Goal: Navigation & Orientation: Find specific page/section

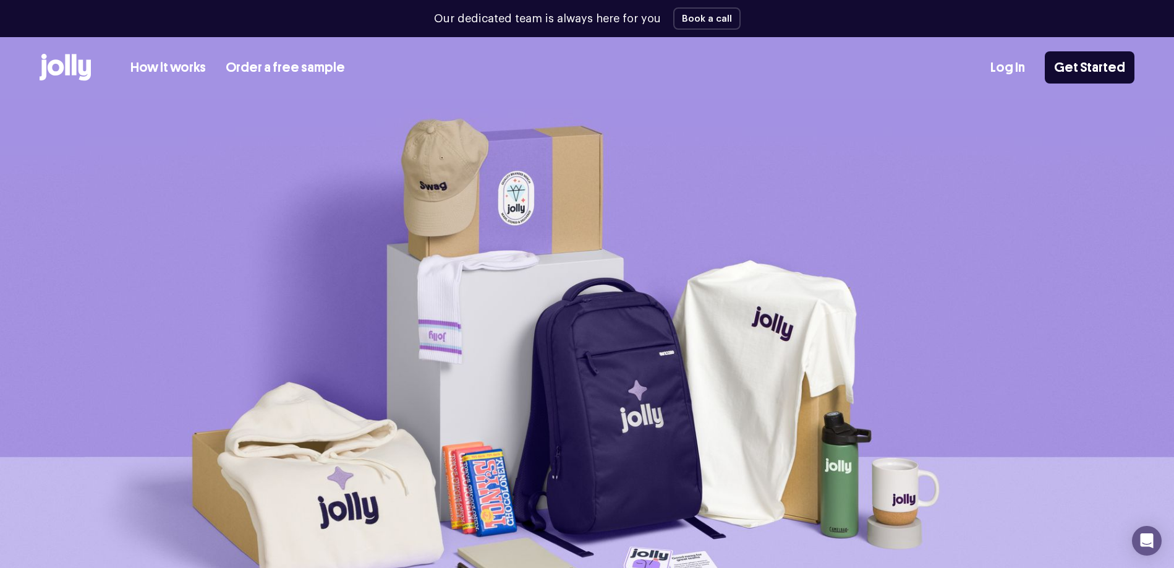
click at [1021, 67] on link "Log In" at bounding box center [1007, 67] width 35 height 20
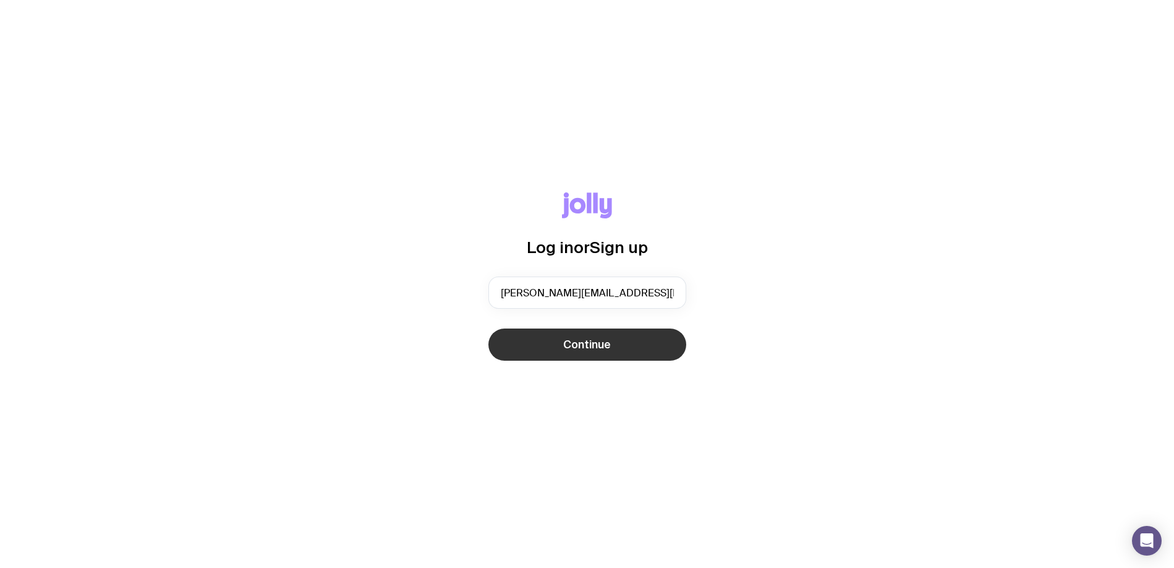
click at [646, 338] on button "Continue" at bounding box center [587, 344] width 198 height 32
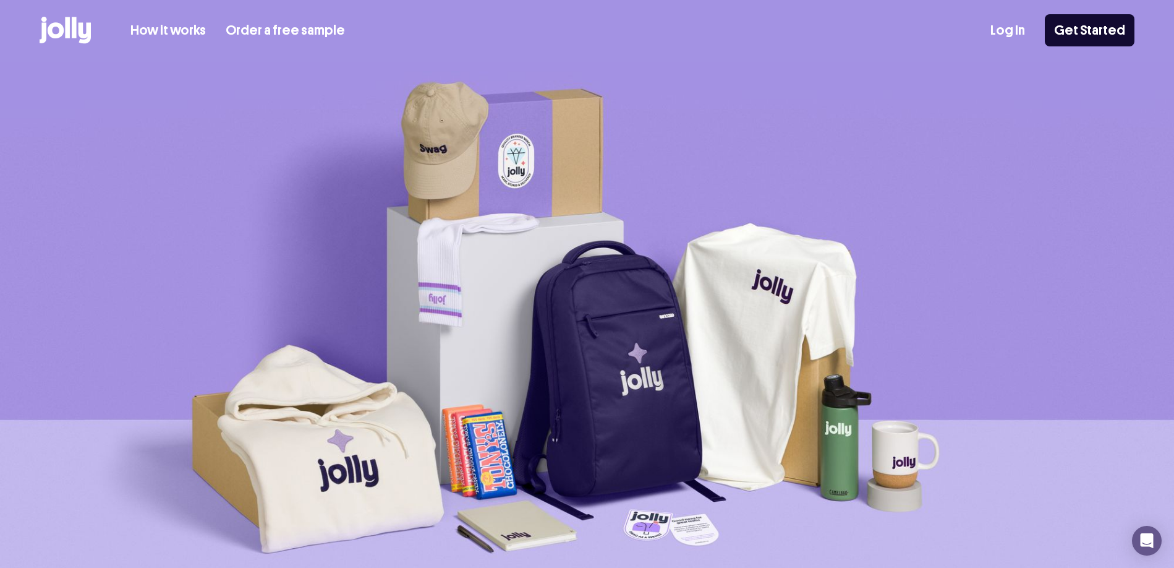
click at [1019, 35] on link "Log In" at bounding box center [1007, 30] width 35 height 20
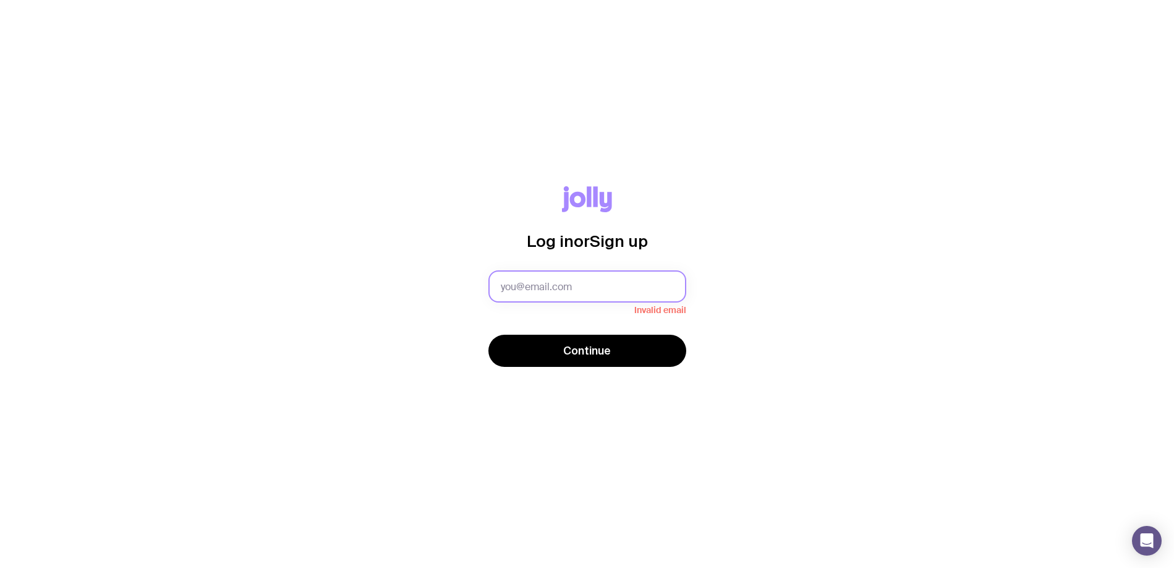
click at [594, 288] on input "text" at bounding box center [587, 286] width 198 height 32
type input "jenny.min@cureative.studio"
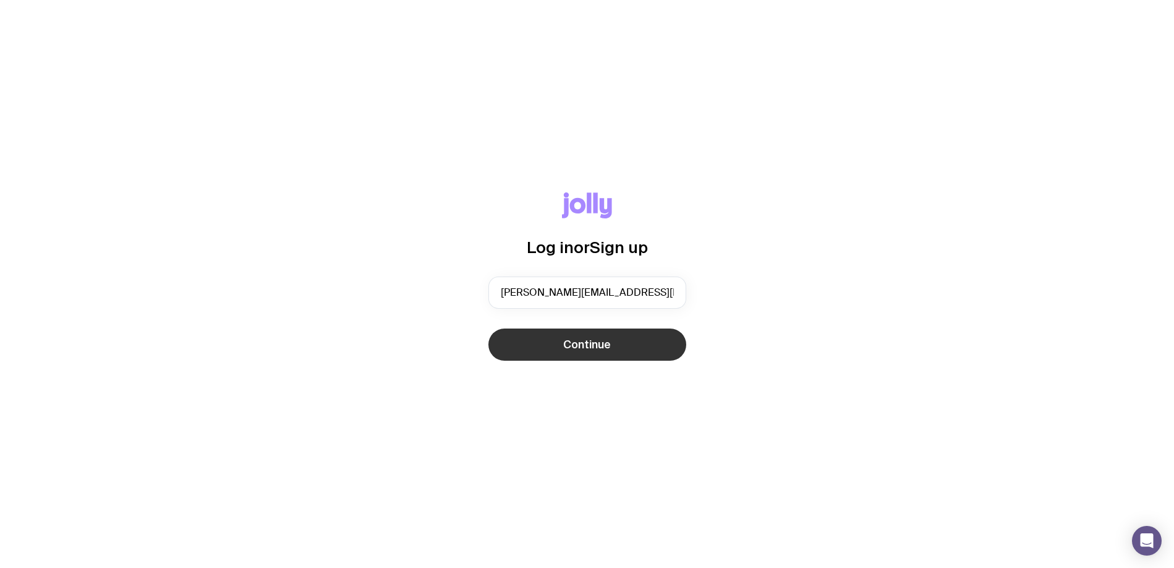
click at [566, 341] on span "Continue" at bounding box center [587, 344] width 48 height 15
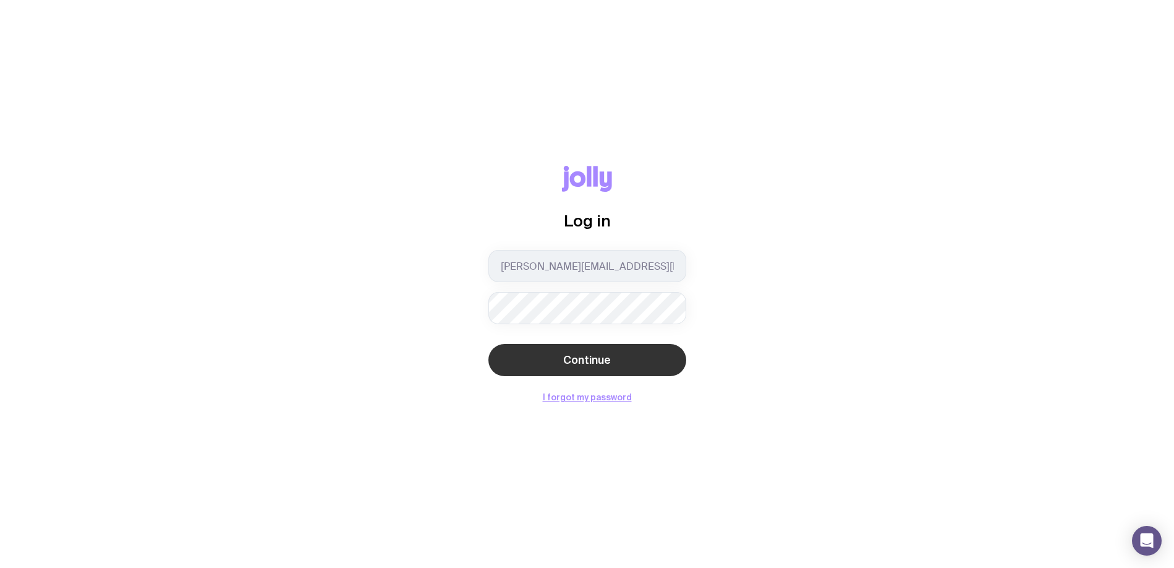
click at [535, 357] on button "Continue" at bounding box center [587, 360] width 198 height 32
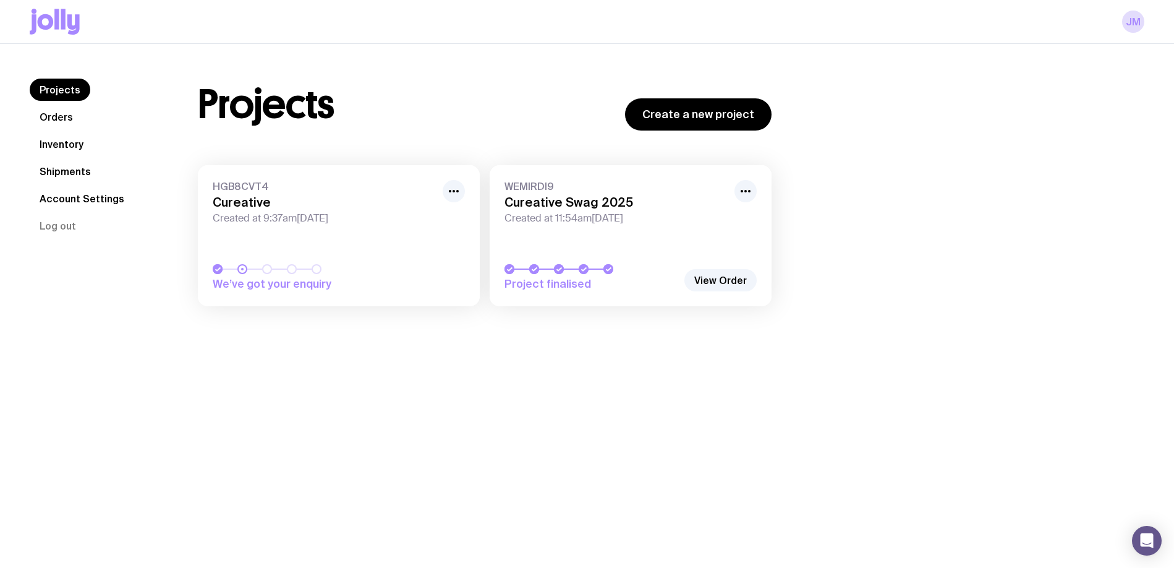
click at [374, 226] on link "HGB8CVT4 Cureative Created at 9:37am, Thu 19th Jun 2025 We’ve got your enquiry" at bounding box center [339, 235] width 282 height 141
click at [594, 230] on link "WEMIRDI9 Cureative Swag 2025 Created at 11:54am, Mon 7th Apr 2025 Project final…" at bounding box center [631, 235] width 282 height 141
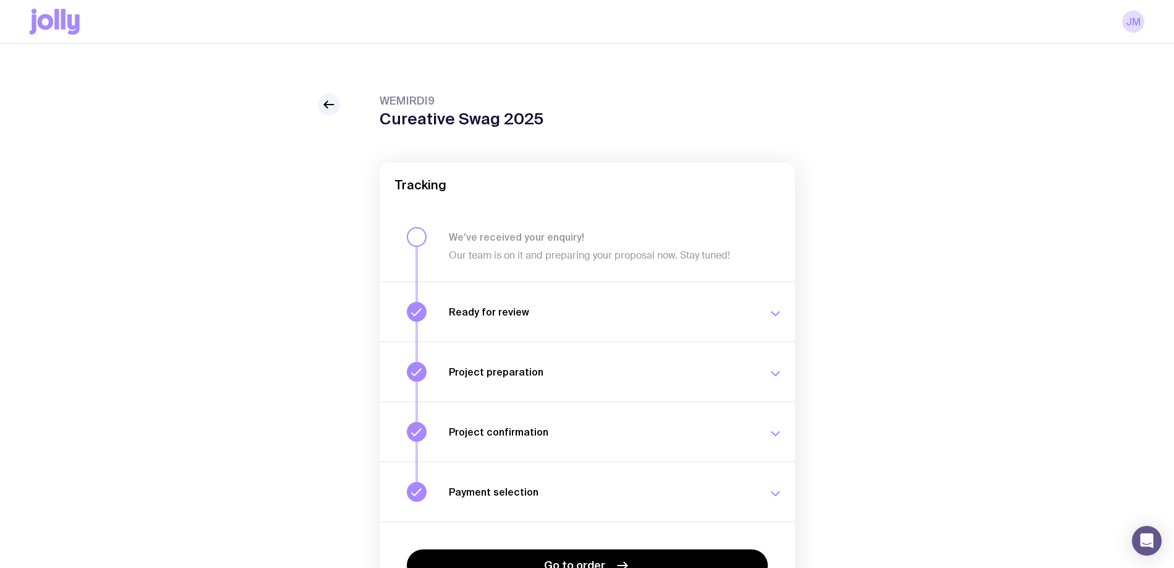
scroll to position [90, 0]
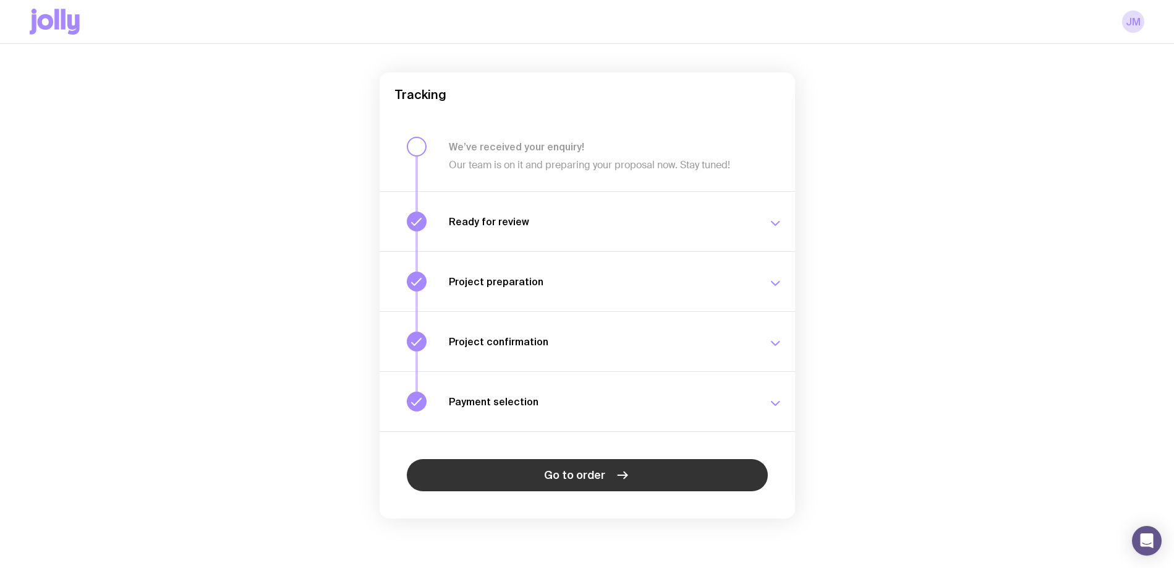
click at [580, 485] on link "Go to order" at bounding box center [587, 475] width 361 height 32
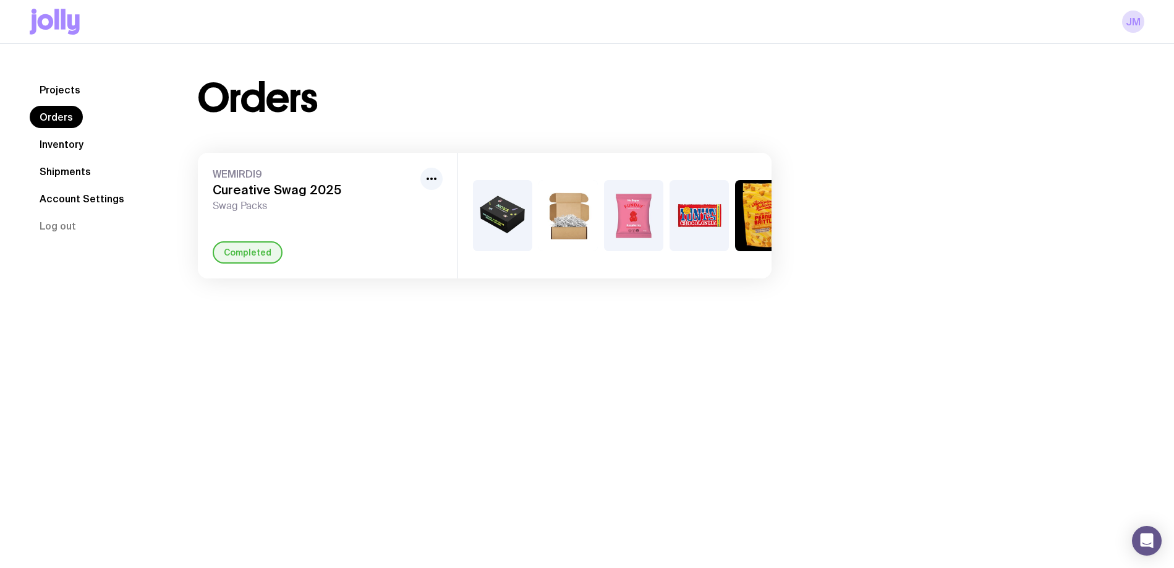
click at [69, 148] on link "Inventory" at bounding box center [62, 144] width 64 height 22
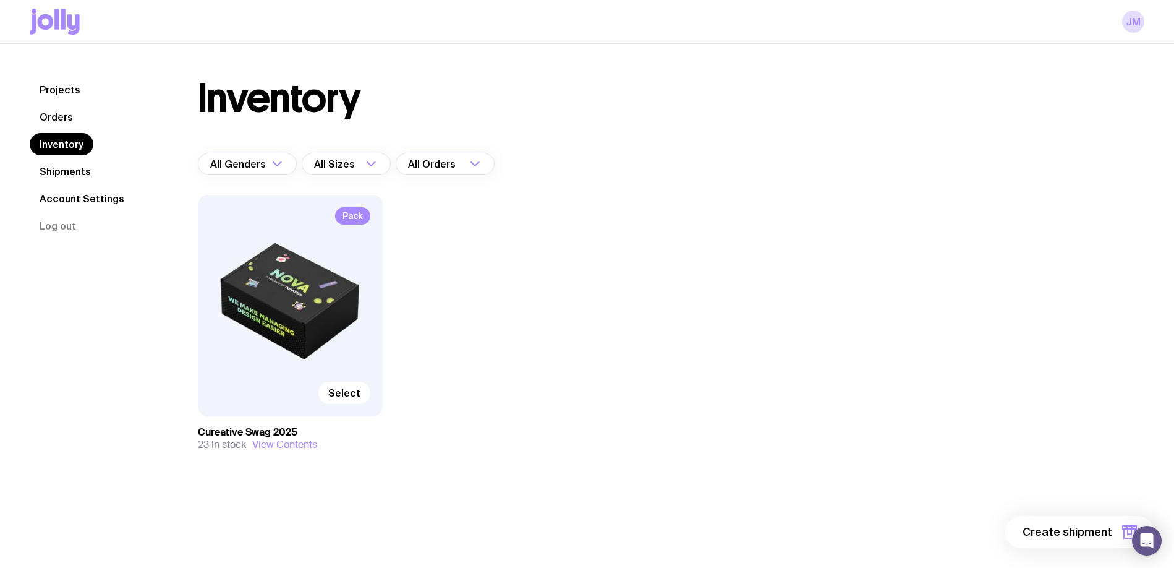
click at [65, 121] on link "Orders" at bounding box center [56, 117] width 53 height 22
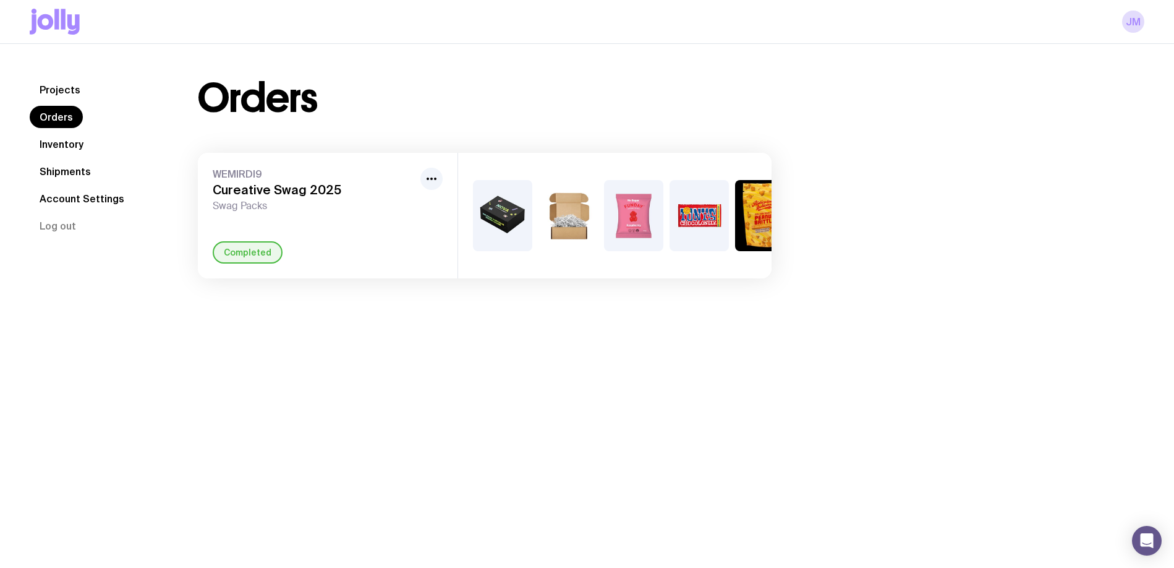
click at [62, 94] on link "Projects" at bounding box center [60, 90] width 61 height 22
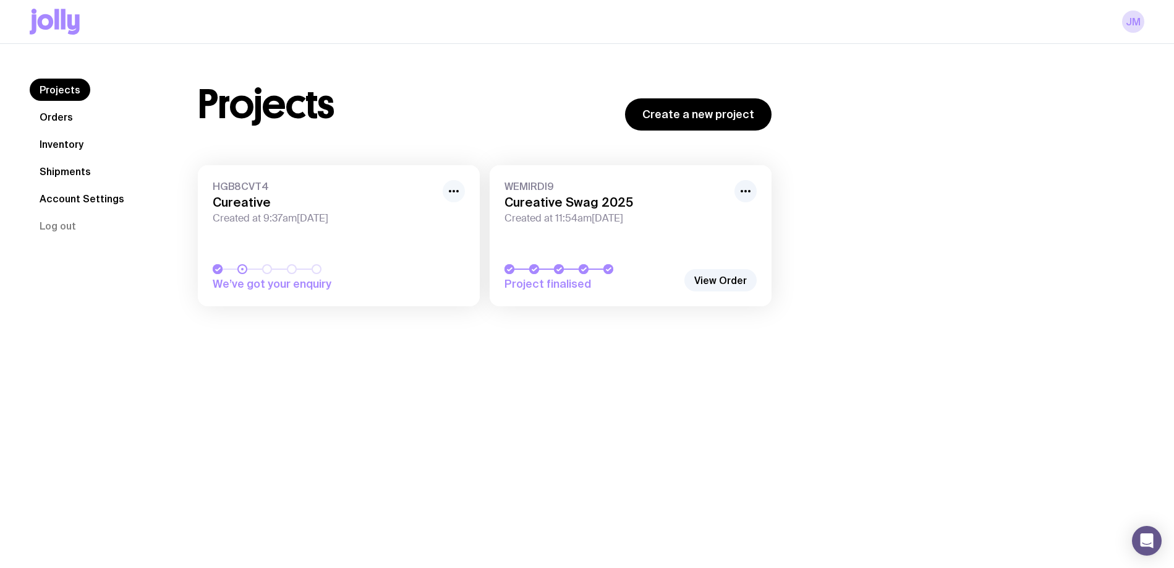
click at [456, 191] on circle "button" at bounding box center [457, 191] width 2 height 2
click at [411, 234] on button "Hide" at bounding box center [425, 237] width 59 height 12
click at [458, 187] on icon "button" at bounding box center [453, 191] width 15 height 15
click at [516, 137] on div "Projects Create a new project HGB8CVT4 Cureative Created at 9:37am[DATE] We’ve …" at bounding box center [484, 199] width 633 height 240
click at [54, 140] on link "Inventory" at bounding box center [62, 144] width 64 height 22
